Goal: Check status: Check status

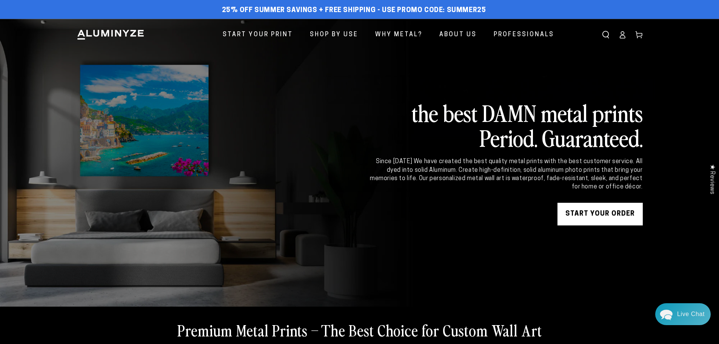
click at [622, 36] on icon at bounding box center [623, 35] width 8 height 8
click at [626, 36] on icon at bounding box center [623, 35] width 8 height 8
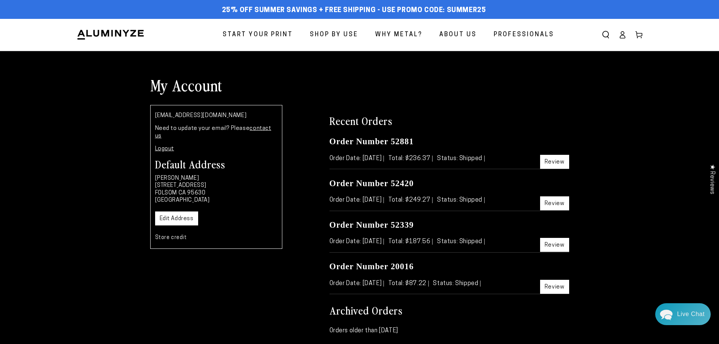
click at [554, 162] on link "Review" at bounding box center [554, 162] width 29 height 14
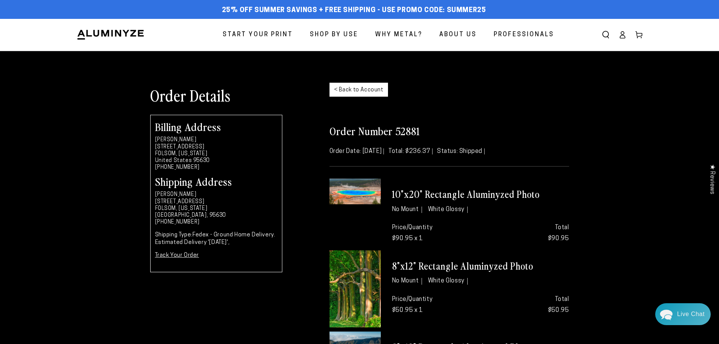
click at [356, 85] on link "< Back to Account" at bounding box center [359, 90] width 59 height 14
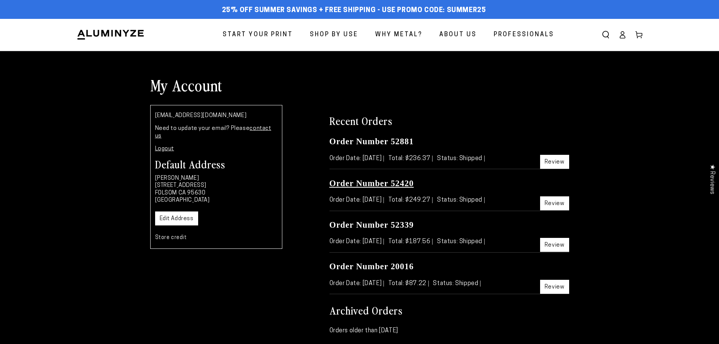
click at [391, 181] on link "Order Number 52420" at bounding box center [372, 183] width 85 height 9
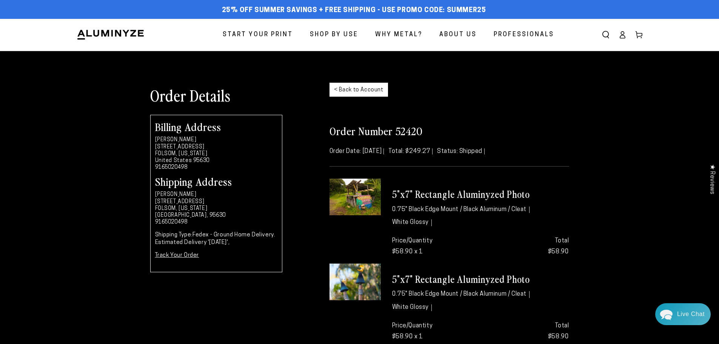
click at [356, 89] on link "< Back to Account" at bounding box center [359, 90] width 59 height 14
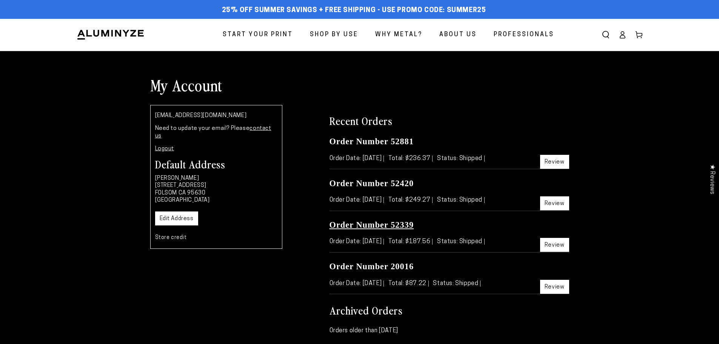
click at [391, 225] on link "Order Number 52339" at bounding box center [372, 224] width 85 height 9
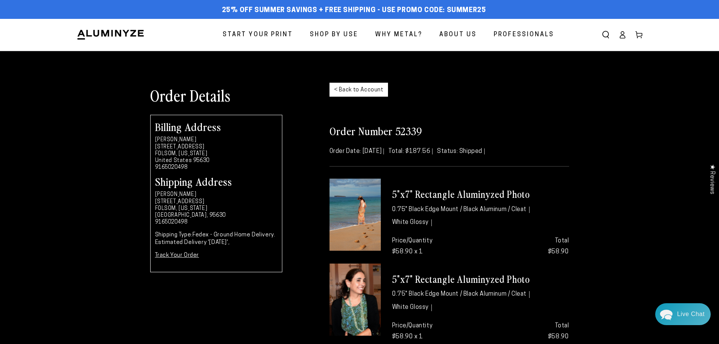
click at [346, 91] on link "< Back to Account" at bounding box center [359, 90] width 59 height 14
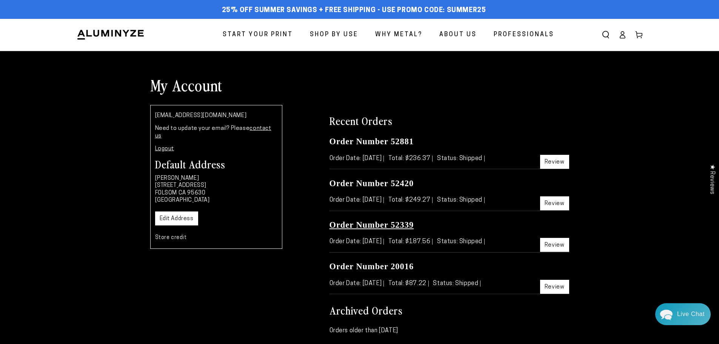
click at [384, 225] on link "Order Number 52339" at bounding box center [372, 224] width 85 height 9
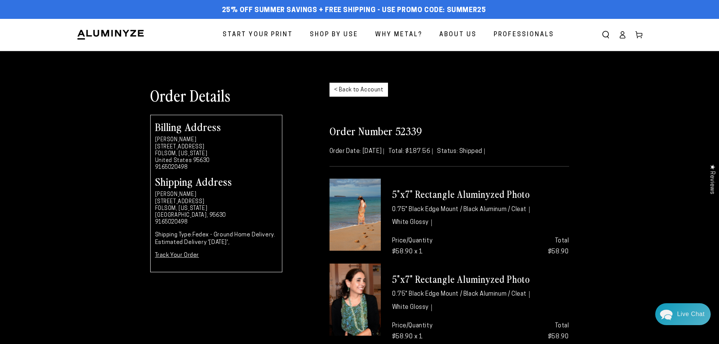
click at [351, 87] on link "< Back to Account" at bounding box center [359, 90] width 59 height 14
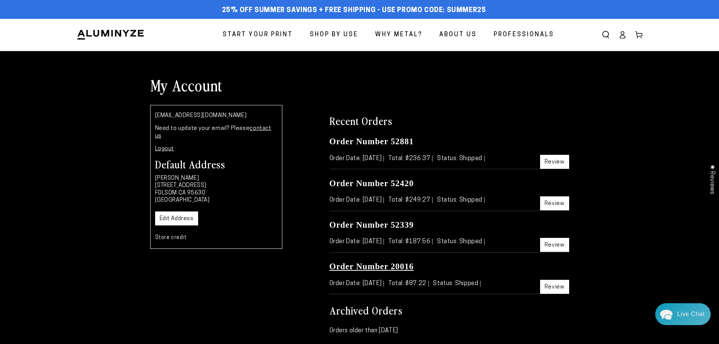
click at [386, 263] on link "Order Number 20016" at bounding box center [372, 266] width 85 height 9
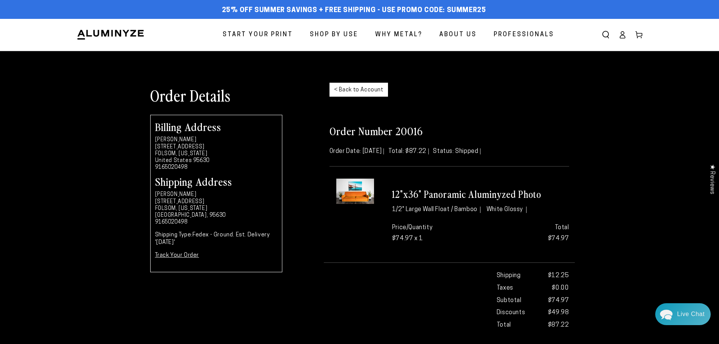
click at [350, 88] on link "< Back to Account" at bounding box center [359, 90] width 59 height 14
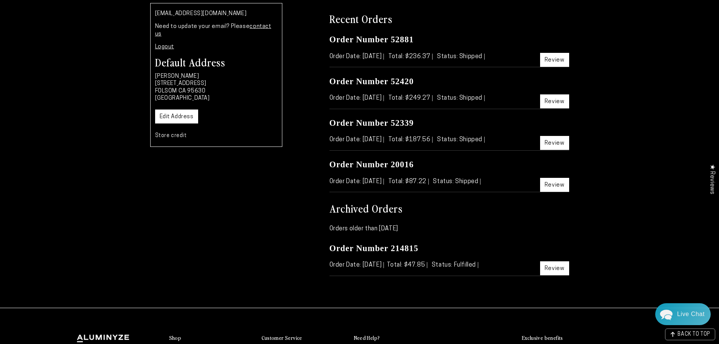
scroll to position [113, 0]
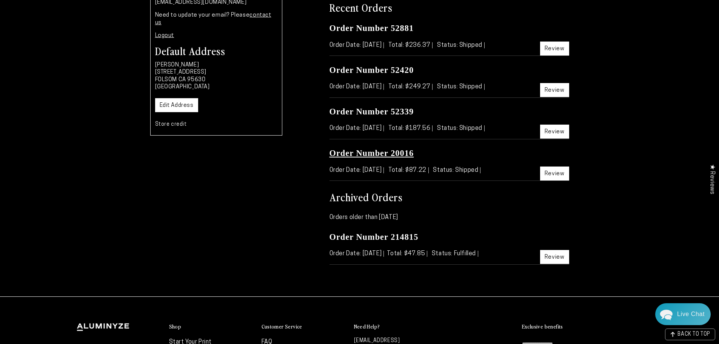
click at [380, 152] on link "Order Number 20016" at bounding box center [372, 152] width 85 height 9
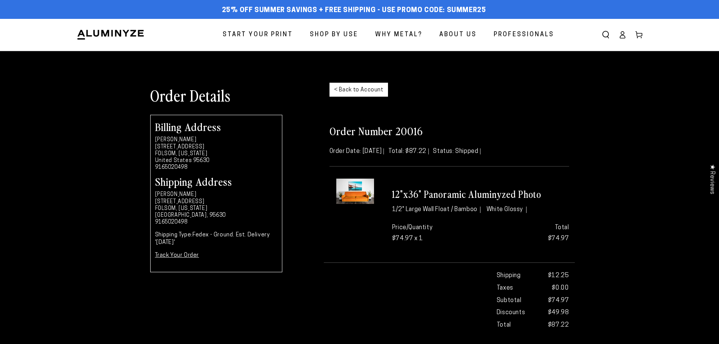
click at [352, 86] on link "< Back to Account" at bounding box center [359, 90] width 59 height 14
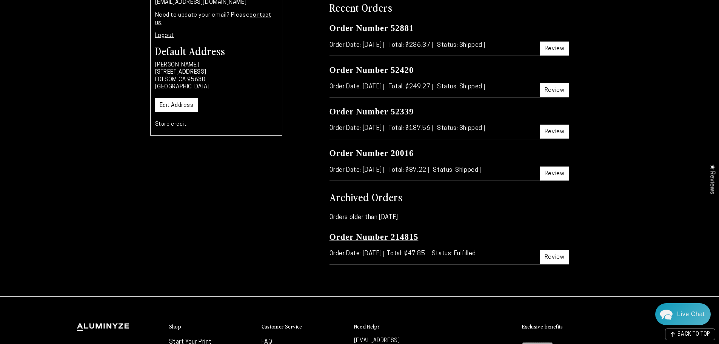
click at [384, 235] on link "Order Number 214815" at bounding box center [374, 236] width 89 height 9
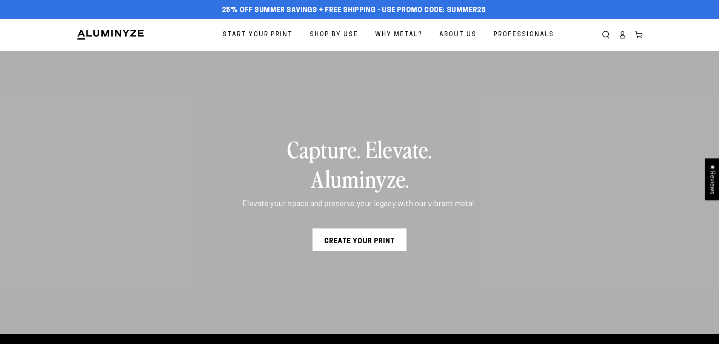
click at [623, 34] on ellipse at bounding box center [622, 33] width 3 height 3
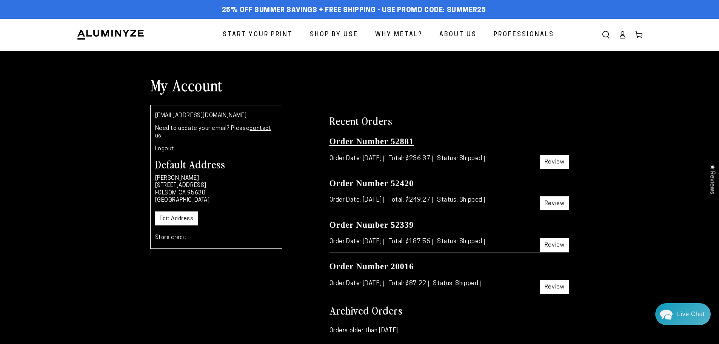
click at [388, 139] on link "Order Number 52881" at bounding box center [372, 141] width 85 height 9
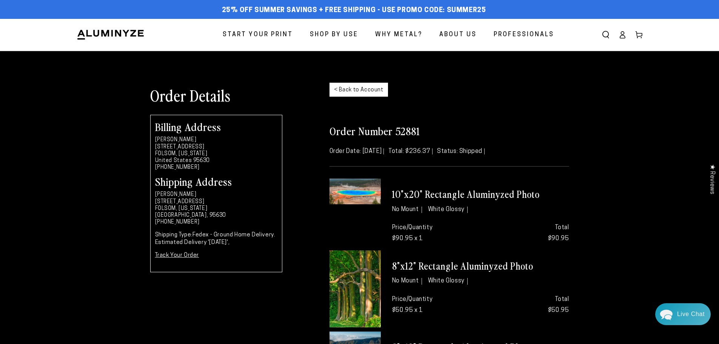
click at [353, 92] on link "< Back to Account" at bounding box center [359, 90] width 59 height 14
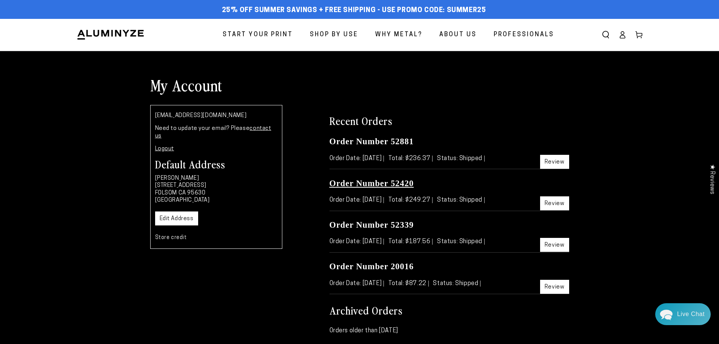
click at [382, 181] on link "Order Number 52420" at bounding box center [372, 183] width 85 height 9
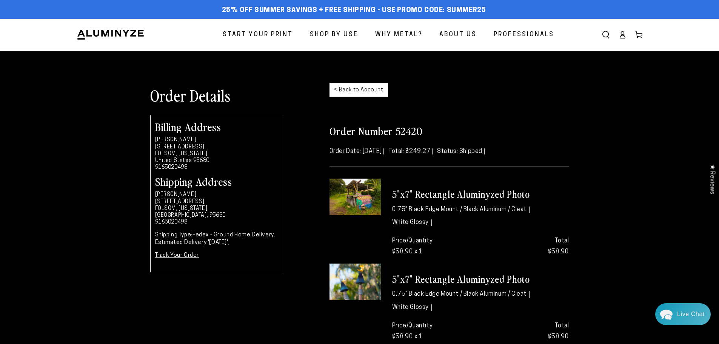
click at [340, 83] on link "< Back to Account" at bounding box center [359, 90] width 59 height 14
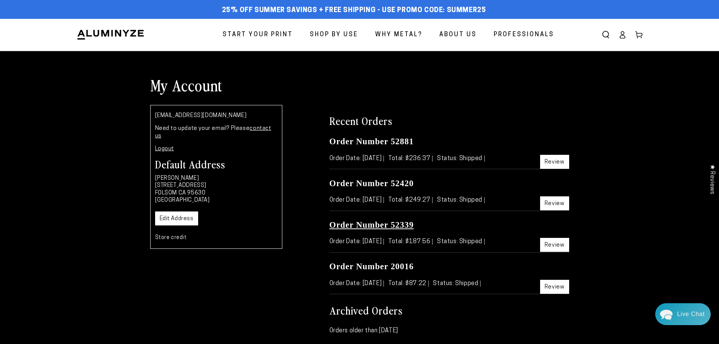
click at [381, 220] on link "Order Number 52339" at bounding box center [372, 224] width 85 height 9
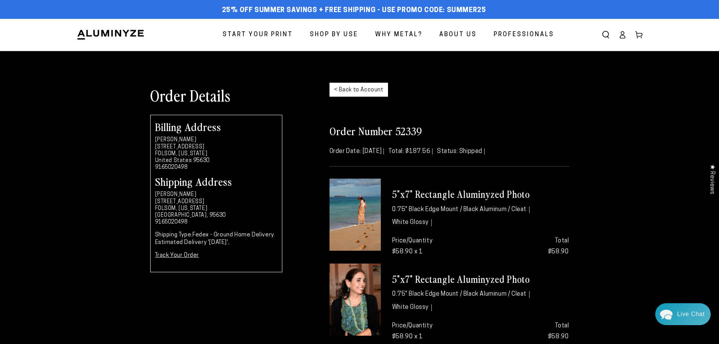
click at [349, 84] on link "< Back to Account" at bounding box center [359, 90] width 59 height 14
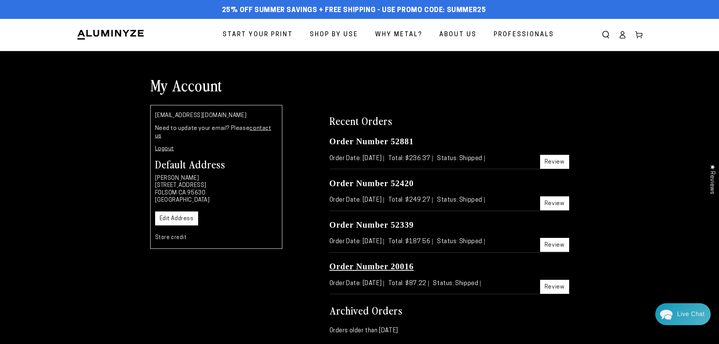
click at [379, 264] on link "Order Number 20016" at bounding box center [372, 266] width 85 height 9
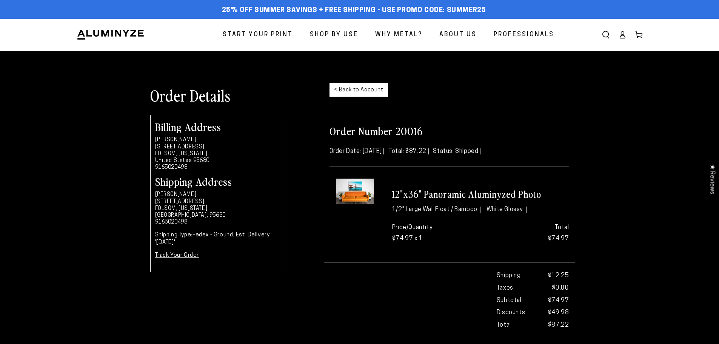
click at [342, 87] on link "< Back to Account" at bounding box center [359, 90] width 59 height 14
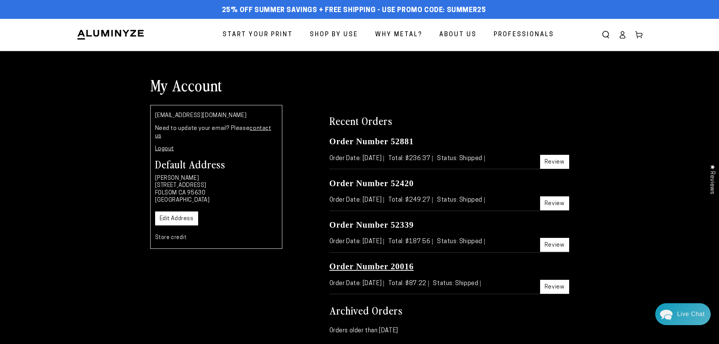
click at [389, 265] on link "Order Number 20016" at bounding box center [372, 266] width 85 height 9
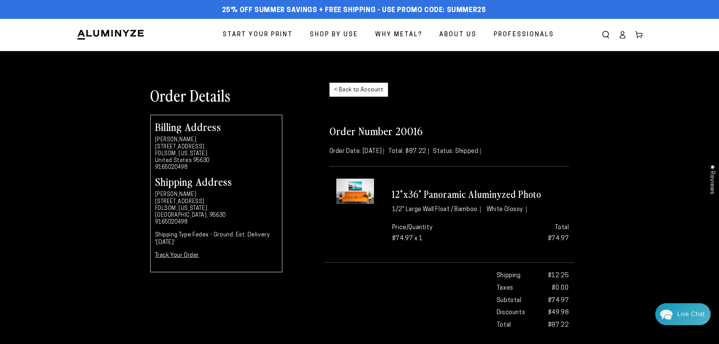
click at [360, 88] on link "< Back to Account" at bounding box center [359, 90] width 59 height 14
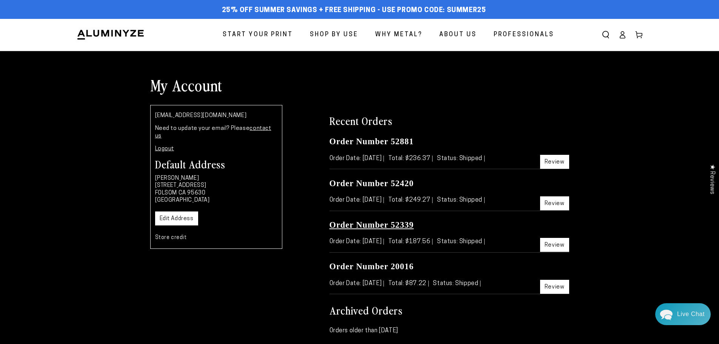
click at [388, 227] on link "Order Number 52339" at bounding box center [372, 224] width 85 height 9
